Goal: Find specific page/section: Find specific page/section

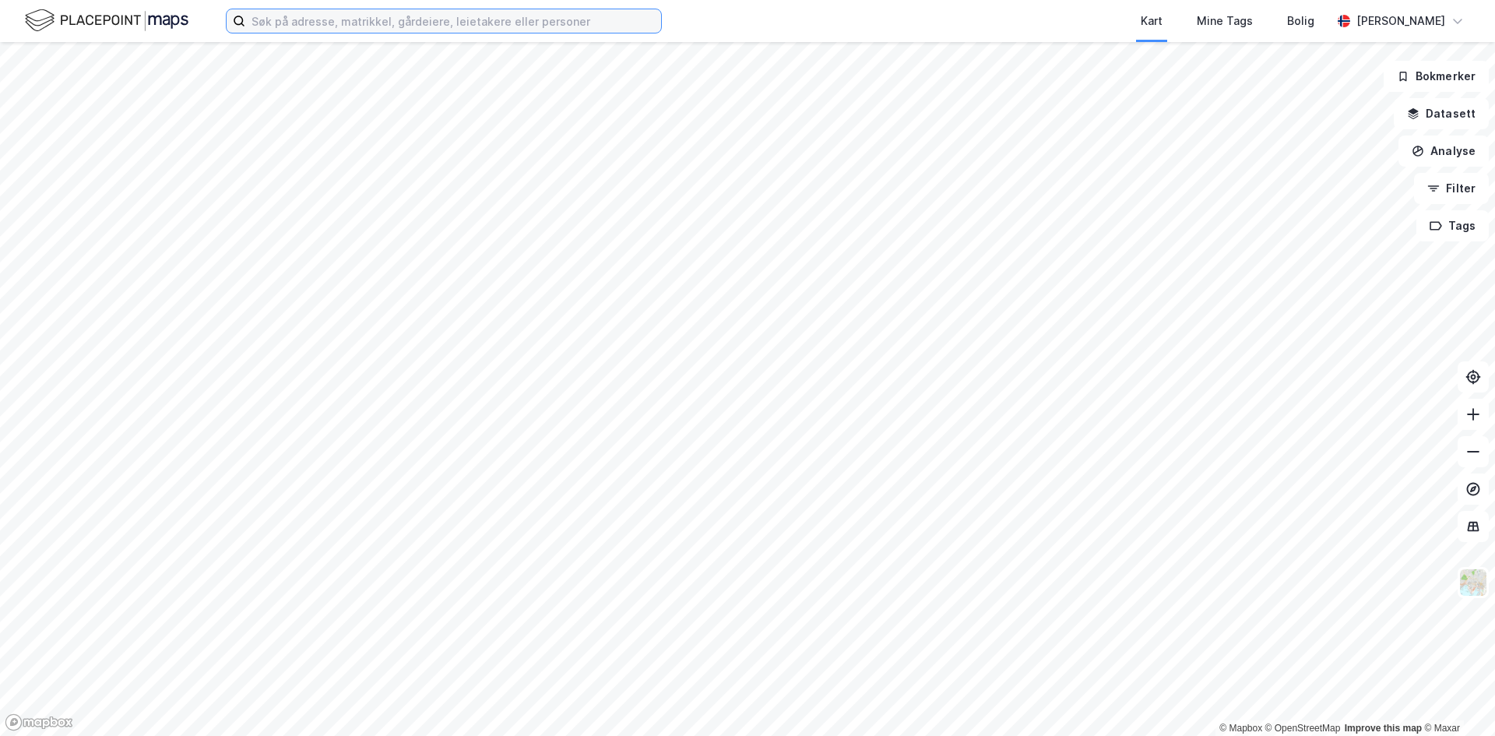
click at [475, 27] on input at bounding box center [453, 20] width 416 height 23
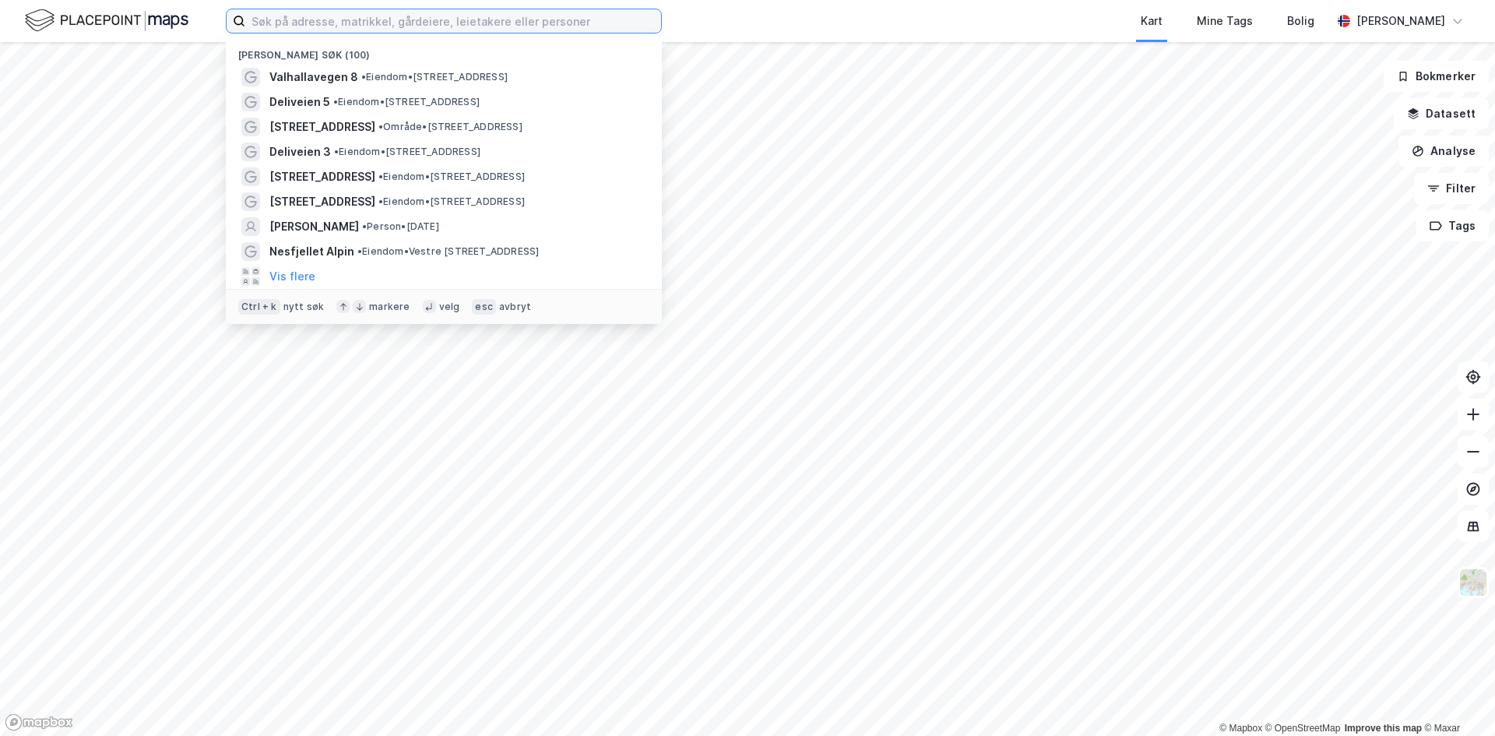
paste input "Stormåsan 13"
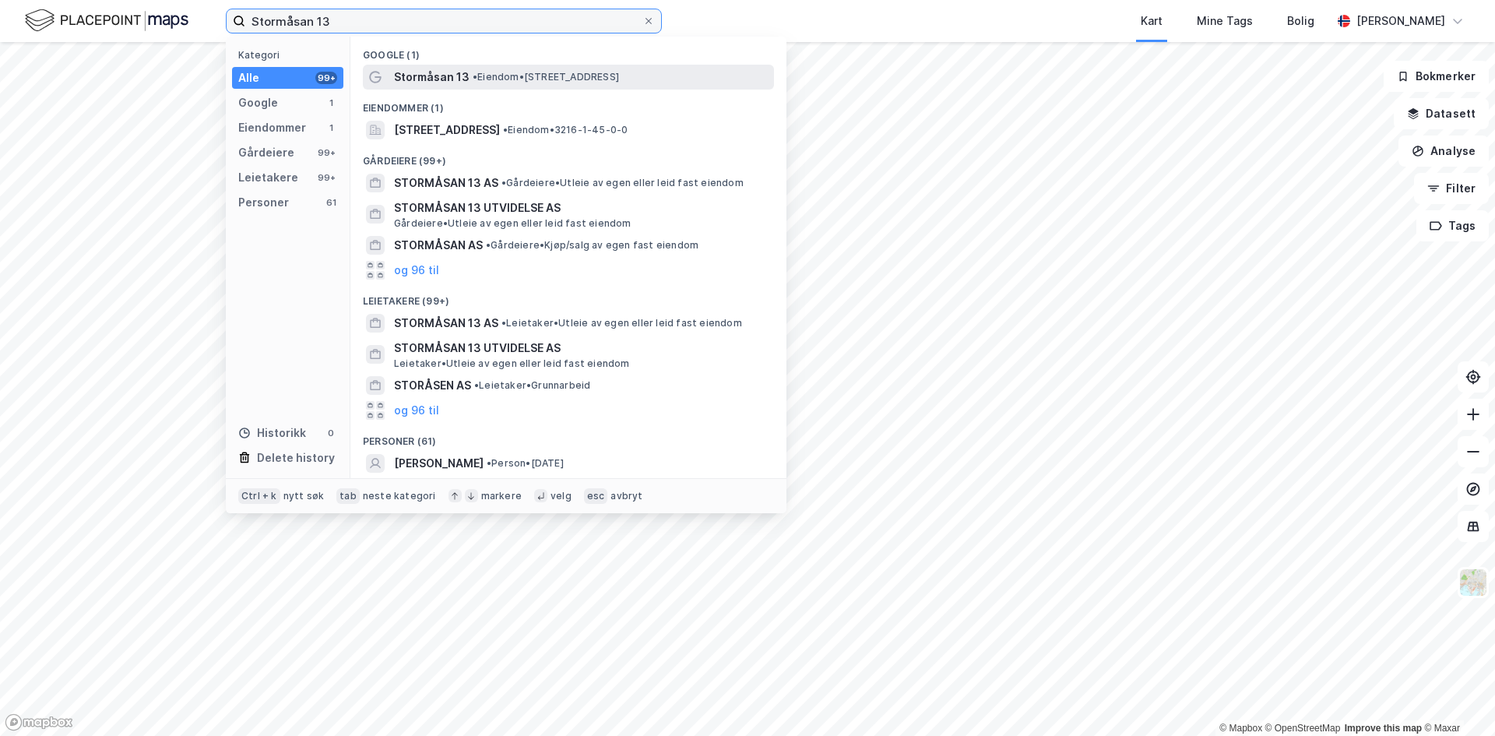
type input "Stormåsan 13"
click at [494, 77] on span "• Eiendom • [STREET_ADDRESS]" at bounding box center [546, 77] width 146 height 12
